Goal: Ask a question: Seek information or help from site administrators or community

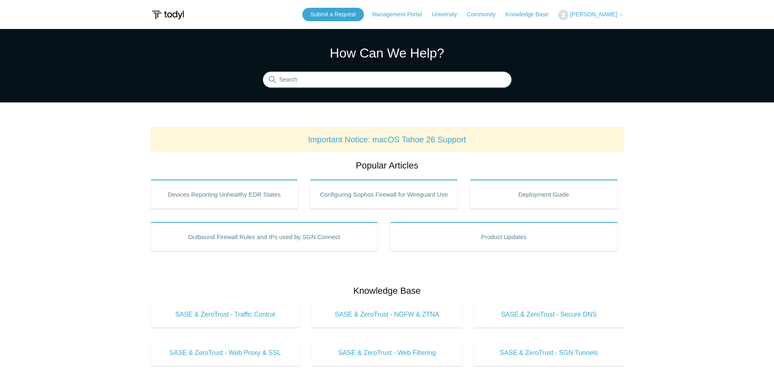
click at [327, 80] on input "Search" at bounding box center [387, 80] width 249 height 16
type input "iphone"
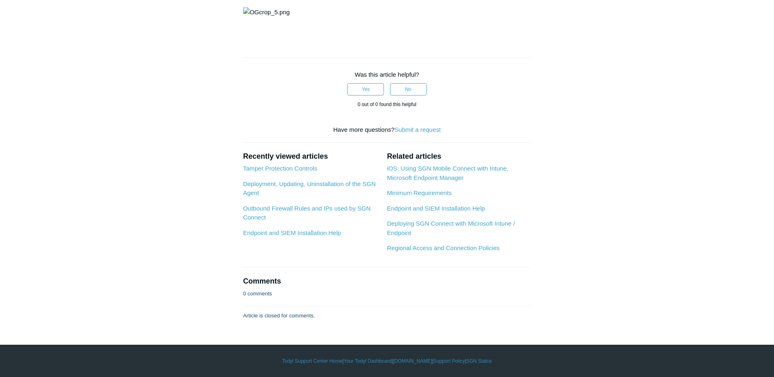
scroll to position [1795, 0]
click at [419, 181] on link "iOS: Using SGN Mobile Connect with Intune, Microsoft Endpoint Manager" at bounding box center [448, 173] width 122 height 16
